Goal: Task Accomplishment & Management: Manage account settings

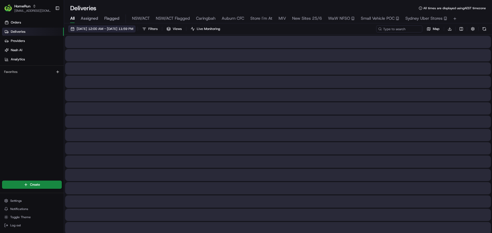
click at [104, 30] on span "22/08/2025 12:00 AM - 22/08/2025 11:59 PM" at bounding box center [105, 29] width 57 height 5
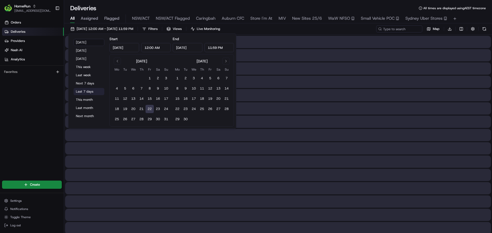
click at [88, 93] on button "Last 7 days" at bounding box center [89, 91] width 31 height 7
type input "Aug 15, 2025"
click at [398, 33] on div "15/08/2025 12:00 AM - 22/08/2025 11:59 PM Filters Views Live Monitoring Map Dow…" at bounding box center [278, 29] width 428 height 9
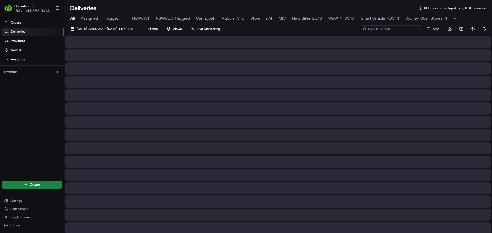
click at [399, 30] on input at bounding box center [391, 28] width 61 height 7
paste input "265176427"
type input "265176427"
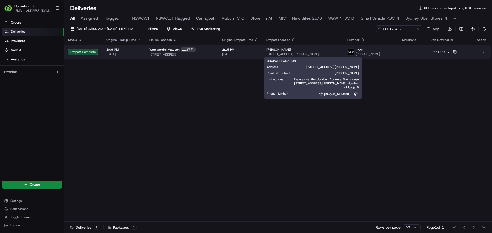
click at [317, 51] on div "[PERSON_NAME]" at bounding box center [302, 50] width 73 height 4
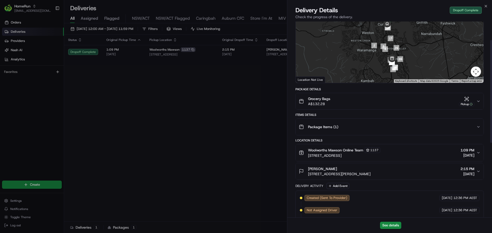
scroll to position [36, 0]
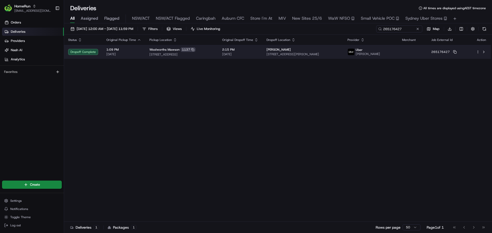
click at [296, 51] on div "[PERSON_NAME]" at bounding box center [302, 50] width 73 height 4
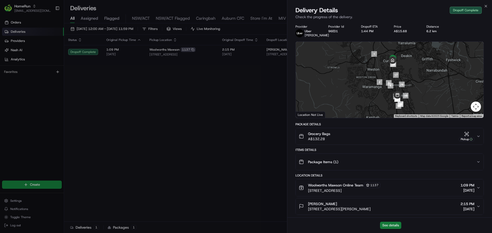
click at [386, 228] on button "See details" at bounding box center [390, 225] width 21 height 7
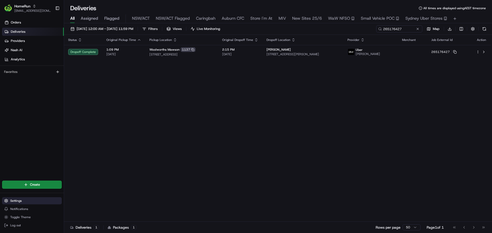
click at [15, 198] on button "Settings" at bounding box center [32, 201] width 60 height 7
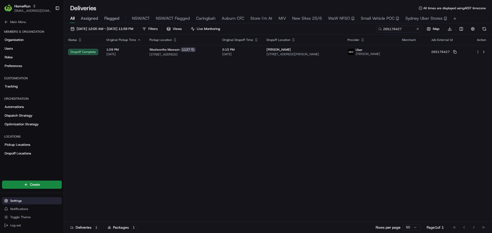
click at [19, 202] on span "Settings" at bounding box center [16, 201] width 12 height 4
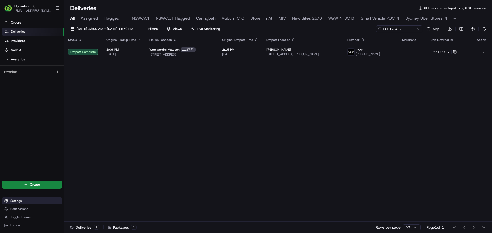
click at [8, 203] on button "Settings" at bounding box center [32, 201] width 60 height 7
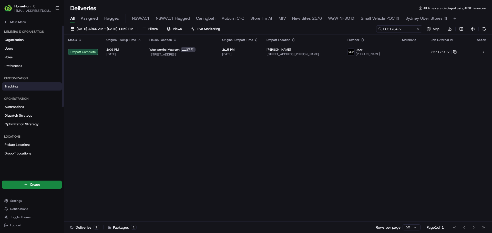
scroll to position [79, 0]
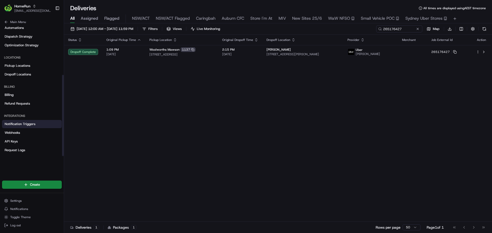
click at [15, 126] on span "Notification Triggers" at bounding box center [20, 124] width 31 height 5
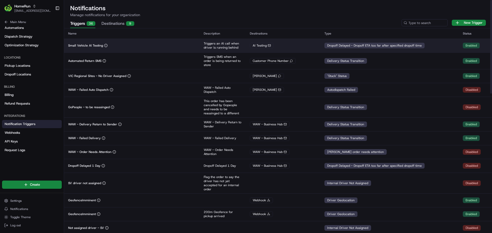
click at [156, 44] on div "Small Vehicle AI Testing" at bounding box center [131, 46] width 127 height 4
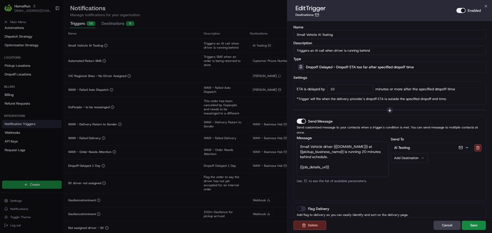
click at [365, 147] on textarea "Small Vehicle driver {{driver.name}} at {{pickup_business_name}} is running 20 …" at bounding box center [343, 159] width 92 height 35
type textarea "Small Vehicle driver {{driver.name}} at {{pickup_business_name}} is running 10 …"
click at [469, 226] on button "Save" at bounding box center [474, 225] width 24 height 9
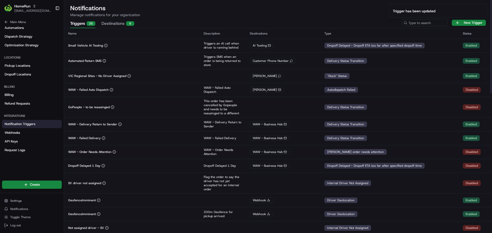
click at [117, 26] on button "Destinations 9" at bounding box center [117, 23] width 33 height 9
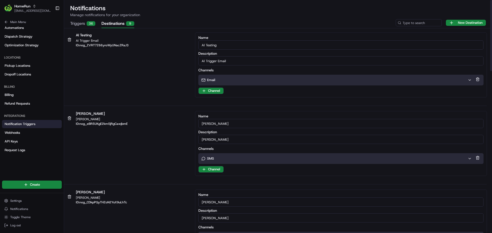
click at [229, 60] on input "AI Trigger Email" at bounding box center [340, 60] width 285 height 9
click at [220, 79] on div "Email" at bounding box center [334, 80] width 266 height 5
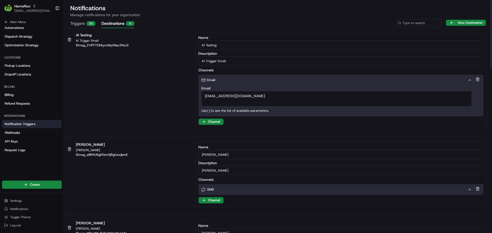
click at [220, 79] on div "Email" at bounding box center [334, 80] width 266 height 5
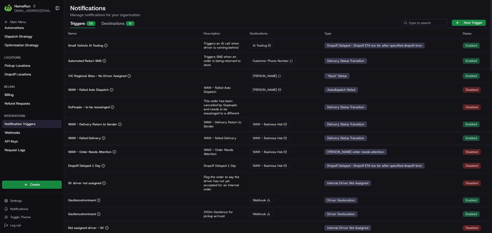
click at [79, 25] on button "Triggers 36" at bounding box center [82, 23] width 25 height 9
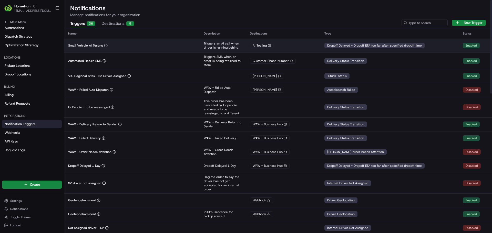
click at [128, 42] on td "Small Vehicle AI Testing" at bounding box center [132, 46] width 136 height 14
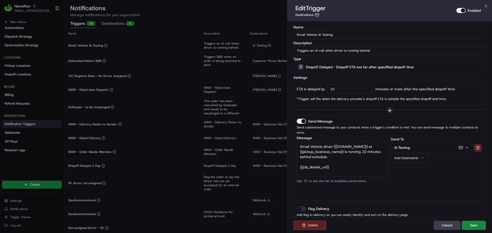
scroll to position [34, 0]
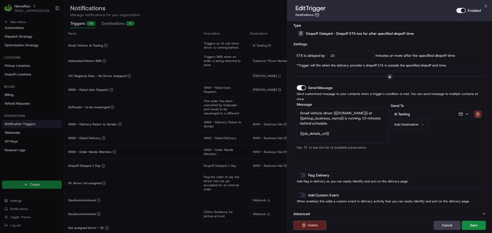
click at [332, 210] on div "Advanced" at bounding box center [389, 214] width 192 height 9
drag, startPoint x: 329, startPoint y: 118, endPoint x: 281, endPoint y: 108, distance: 49.0
click at [281, 108] on body "HomeRun kjones6@woolworths.com.au Toggle Sidebar Orders Deliveries Providers Na…" at bounding box center [246, 116] width 492 height 233
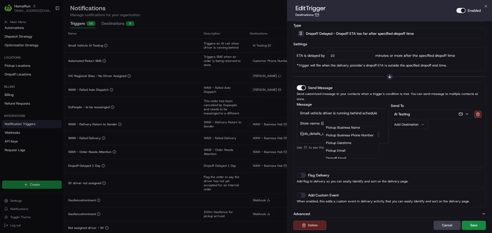
scroll to position [33, 0]
click at [354, 125] on div "Pickup Business Name" at bounding box center [351, 128] width 55 height 8
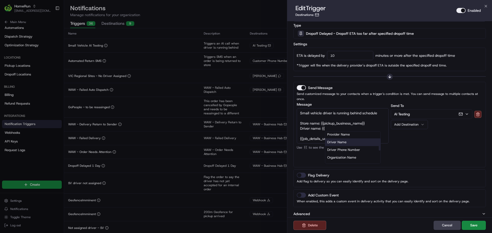
click at [339, 139] on div "Driver Name" at bounding box center [352, 143] width 55 height 8
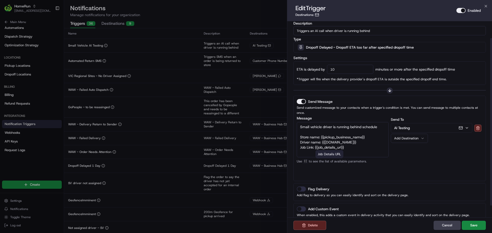
scroll to position [34, 0]
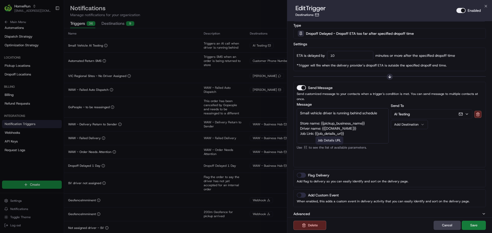
type textarea "Small vehicle driver is running behind schedule Store name: {{pickup_business_n…"
click at [467, 227] on button "Save" at bounding box center [474, 225] width 24 height 9
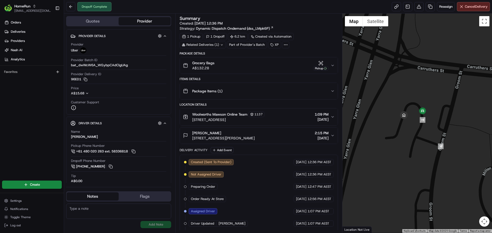
click at [332, 65] on icon "button" at bounding box center [332, 66] width 4 height 4
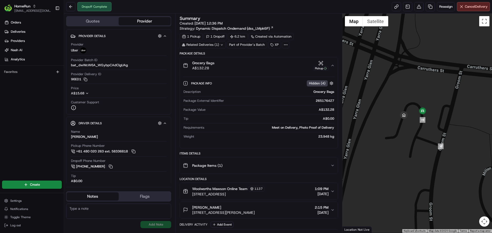
click at [332, 65] on icon "button" at bounding box center [332, 66] width 4 height 4
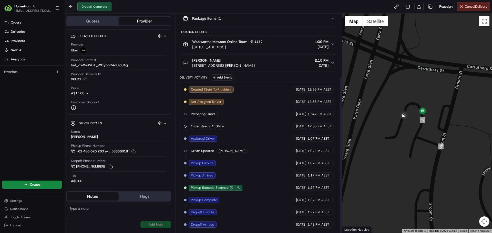
scroll to position [87, 0]
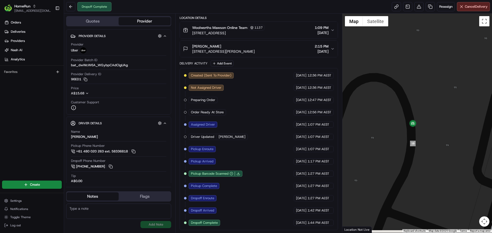
drag, startPoint x: 408, startPoint y: 152, endPoint x: 449, endPoint y: 138, distance: 43.7
click at [449, 138] on div at bounding box center [417, 124] width 150 height 220
